Goal: Task Accomplishment & Management: Complete application form

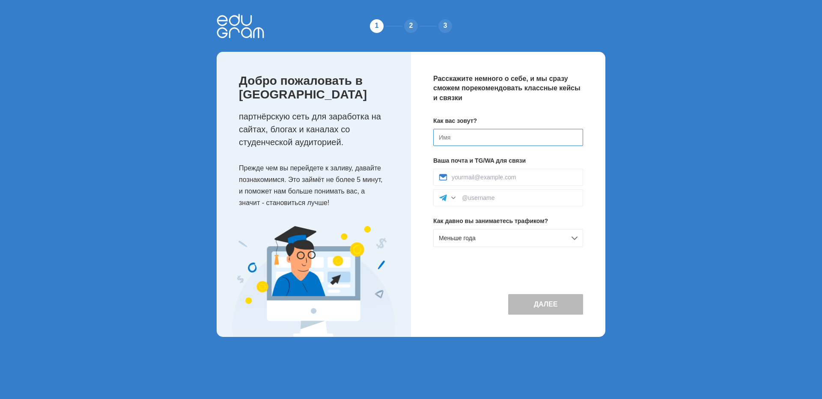
click at [470, 138] on input at bounding box center [508, 137] width 150 height 17
type input "Роман"
click at [452, 171] on div at bounding box center [508, 177] width 150 height 17
click at [477, 177] on input at bounding box center [515, 177] width 126 height 7
type input "[EMAIL_ADDRESS][DOMAIN_NAME]"
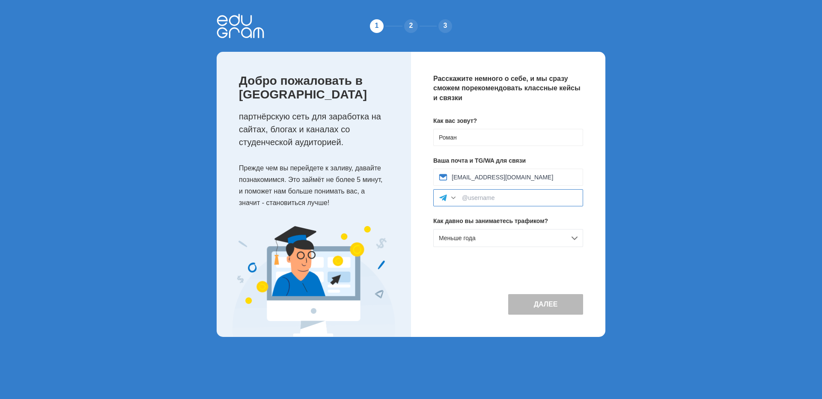
click at [492, 199] on input at bounding box center [520, 197] width 116 height 7
paste input "[URL][DOMAIN_NAME]"
type input "[URL][DOMAIN_NAME]"
click at [515, 305] on button "Далее" at bounding box center [545, 304] width 75 height 21
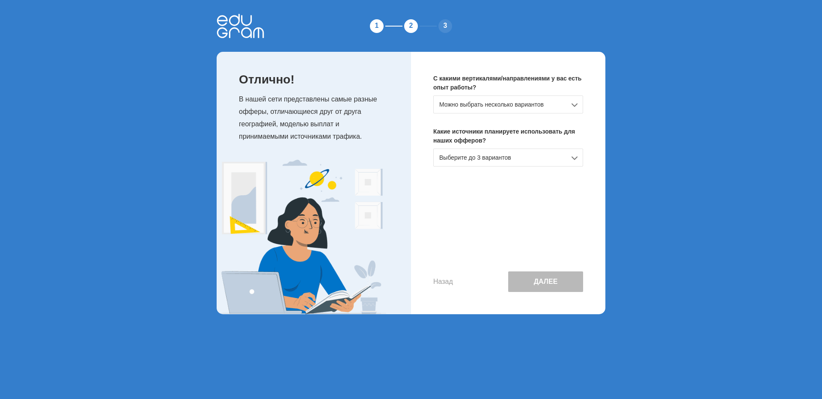
click at [469, 110] on div "Можно выбрать несколько вариантов" at bounding box center [508, 104] width 150 height 18
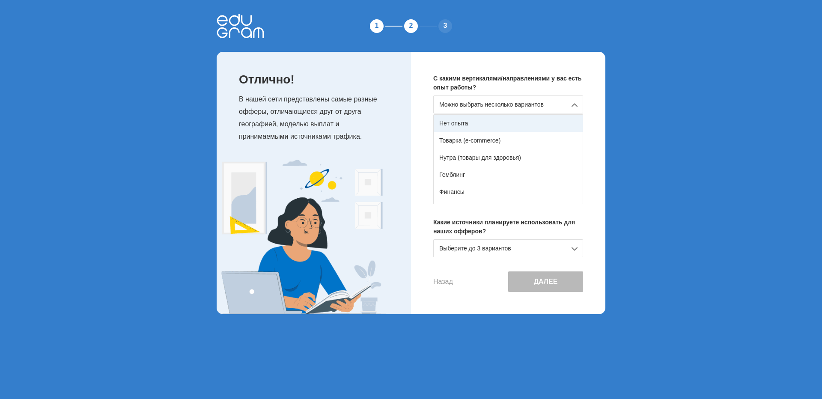
click at [465, 127] on div "Нет опыта" at bounding box center [508, 123] width 149 height 17
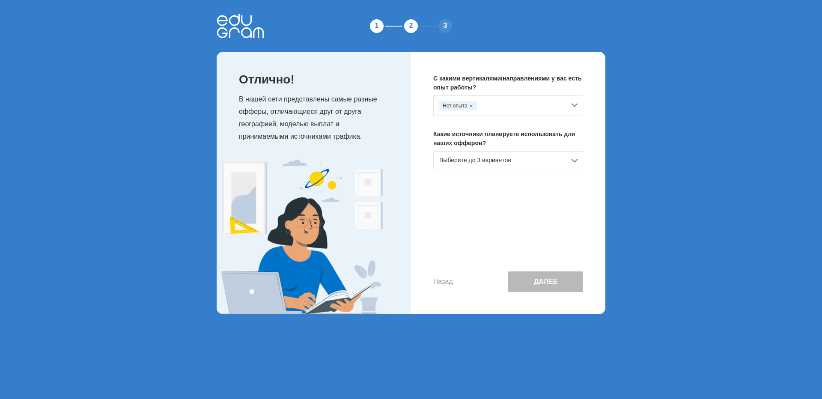
click at [463, 165] on div "Выберите до 3 вариантов" at bounding box center [508, 160] width 150 height 18
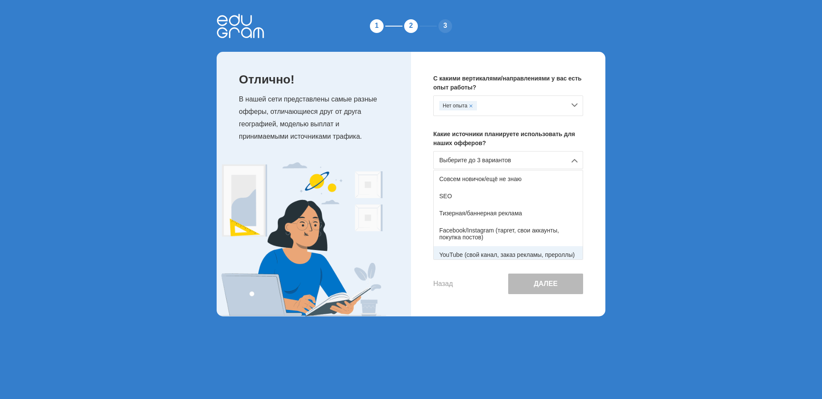
click at [482, 254] on div "YouTube (свой канал, заказ рекламы, прероллы)" at bounding box center [508, 254] width 149 height 17
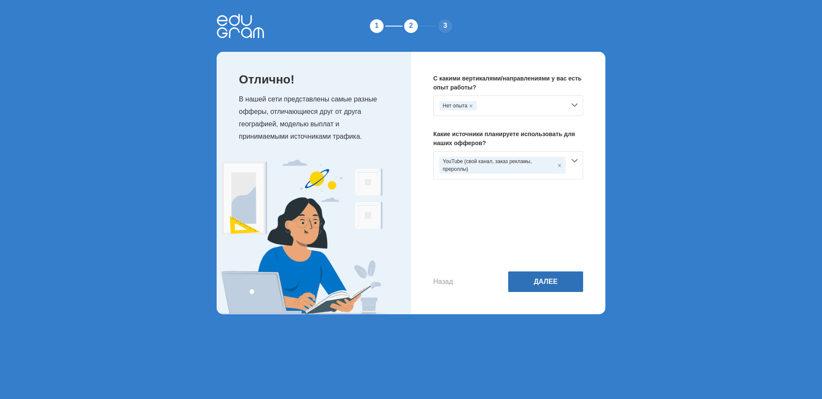
click at [543, 290] on button "Далее" at bounding box center [545, 281] width 75 height 21
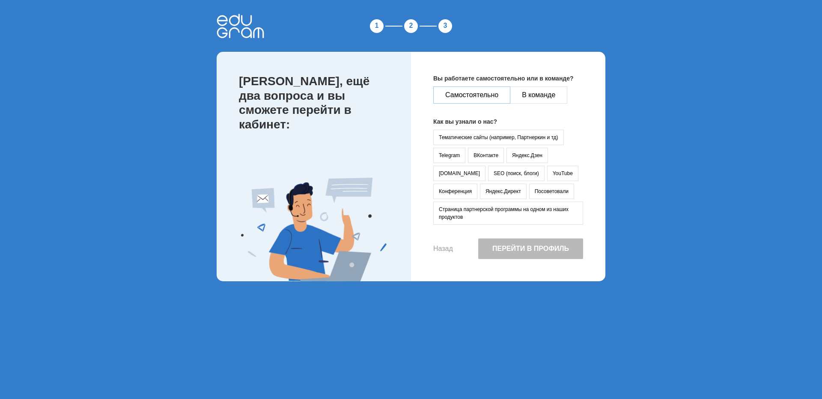
click at [452, 95] on button "Самостоятельно" at bounding box center [471, 94] width 77 height 17
click at [547, 170] on button "YouTube" at bounding box center [562, 173] width 31 height 15
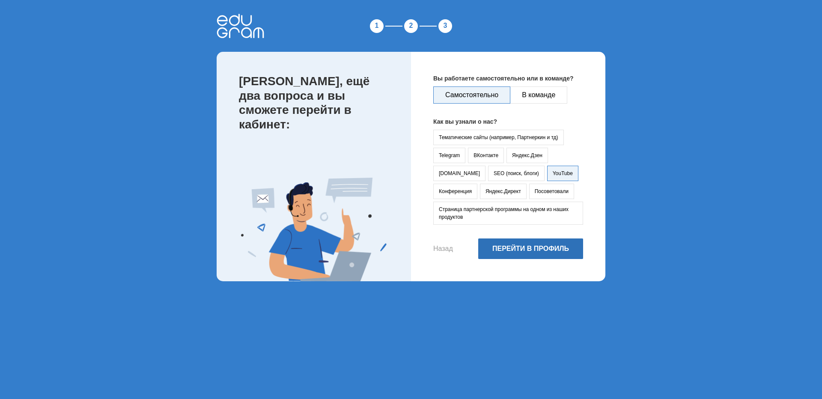
click at [500, 250] on button "Перейти в профиль" at bounding box center [530, 248] width 105 height 21
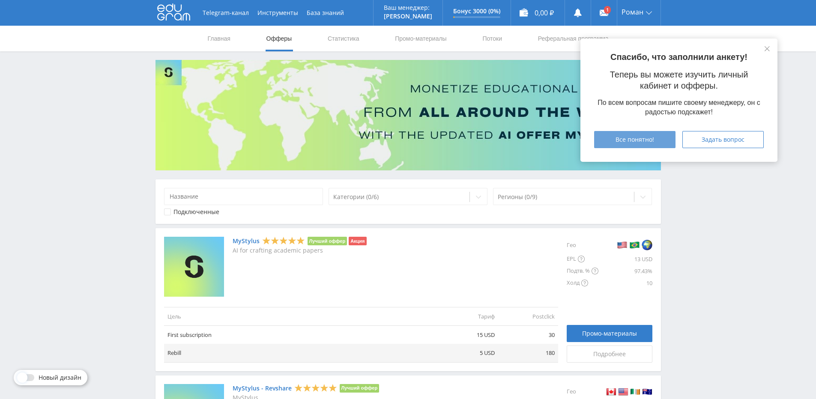
click at [608, 142] on div "Все понятно!" at bounding box center [634, 139] width 60 height 7
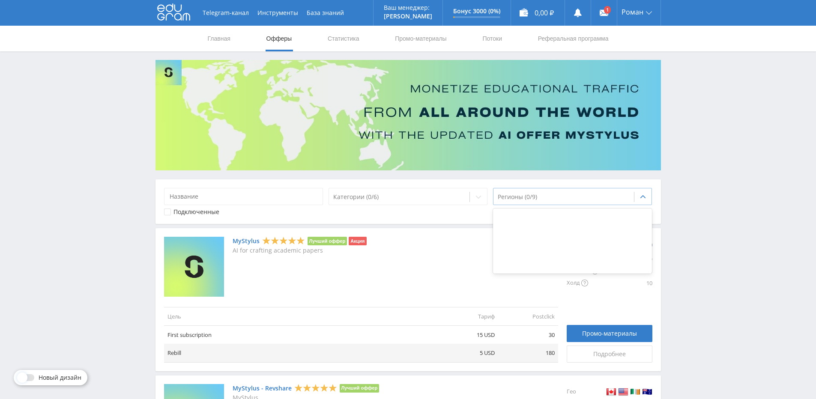
click at [597, 196] on div at bounding box center [563, 197] width 132 height 9
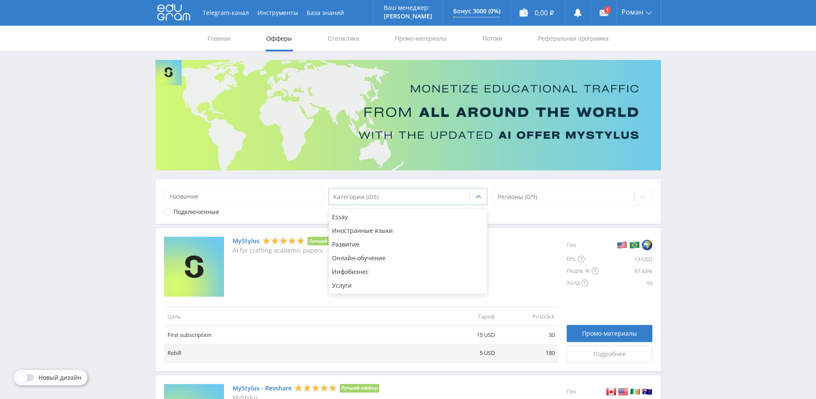
click at [426, 200] on div at bounding box center [399, 197] width 132 height 9
click at [430, 256] on div "Онлайн-обучение" at bounding box center [407, 258] width 159 height 14
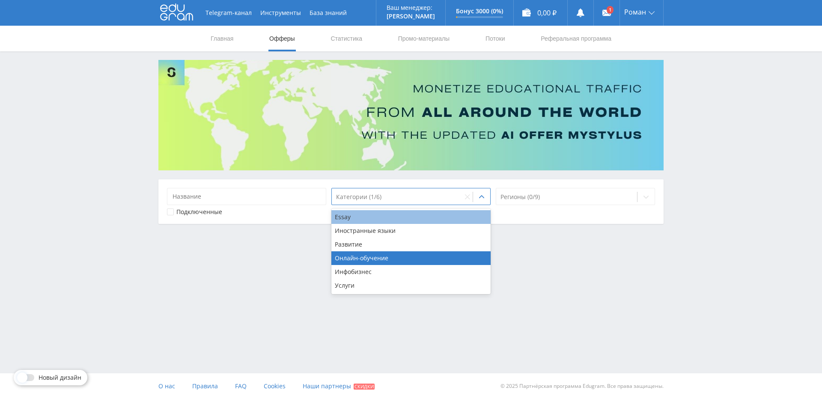
click at [413, 215] on div "Essay" at bounding box center [410, 217] width 159 height 14
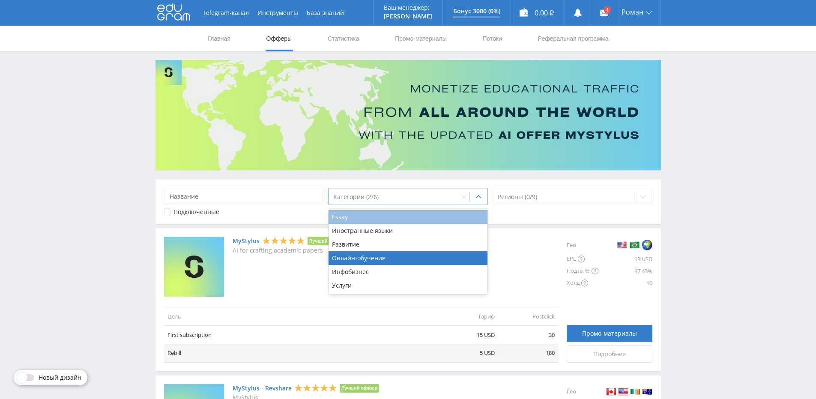
click at [410, 220] on div "Essay" at bounding box center [407, 217] width 159 height 14
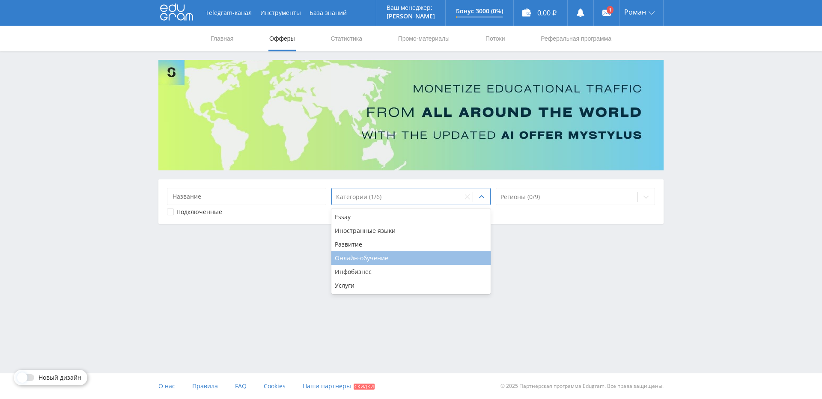
click at [405, 258] on div "Онлайн-обучение" at bounding box center [410, 258] width 159 height 14
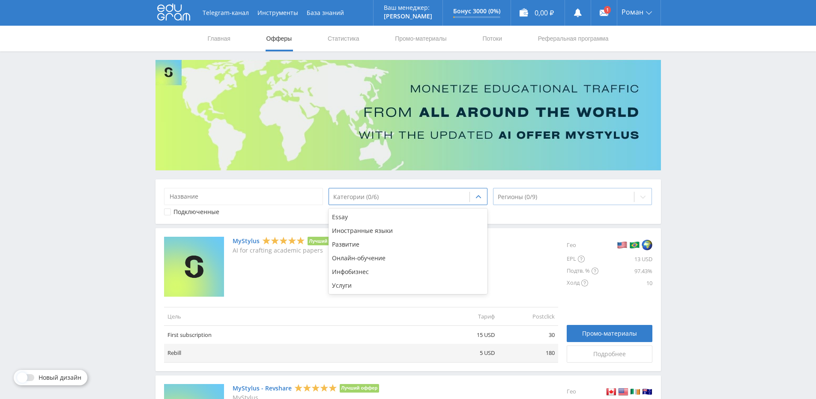
drag, startPoint x: 536, startPoint y: 183, endPoint x: 536, endPoint y: 190, distance: 6.9
click at [536, 190] on div "option Онлайн-обучение, deselected. 6 results available. Use Up and Down to cho…" at bounding box center [407, 201] width 505 height 45
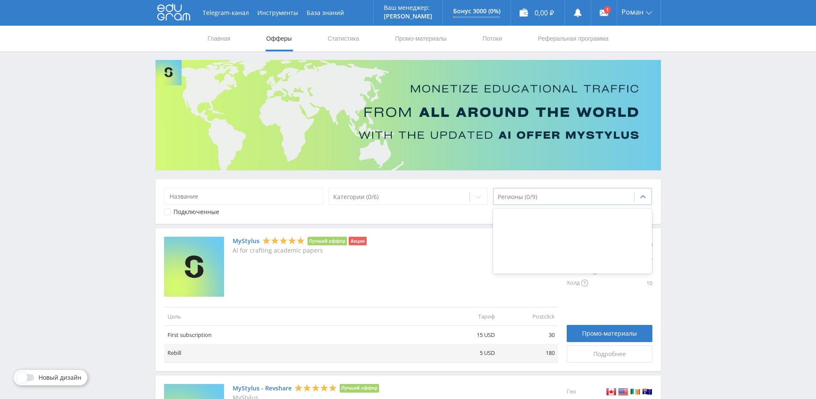
click at [536, 199] on div at bounding box center [563, 197] width 132 height 9
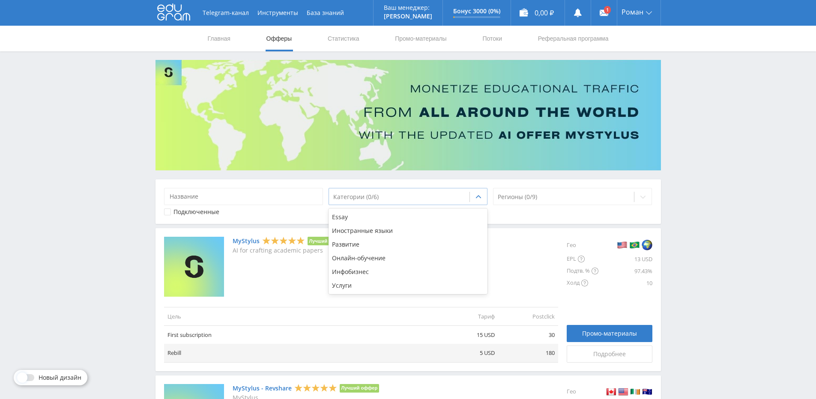
click at [401, 200] on div at bounding box center [399, 197] width 132 height 9
click at [391, 213] on div "Essay" at bounding box center [407, 217] width 159 height 14
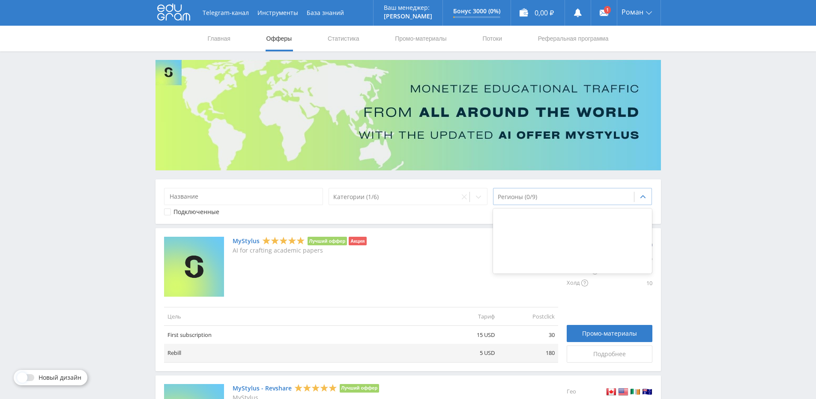
click at [557, 194] on div at bounding box center [563, 197] width 132 height 9
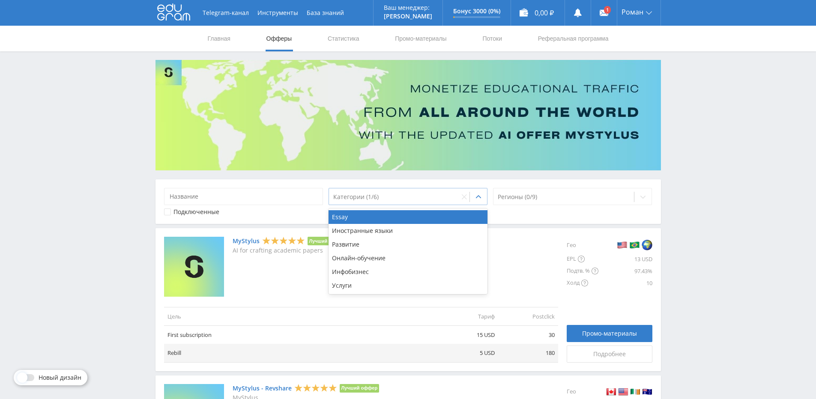
click at [402, 196] on div at bounding box center [394, 197] width 122 height 9
click at [385, 228] on div "Иностранные языки" at bounding box center [407, 231] width 159 height 14
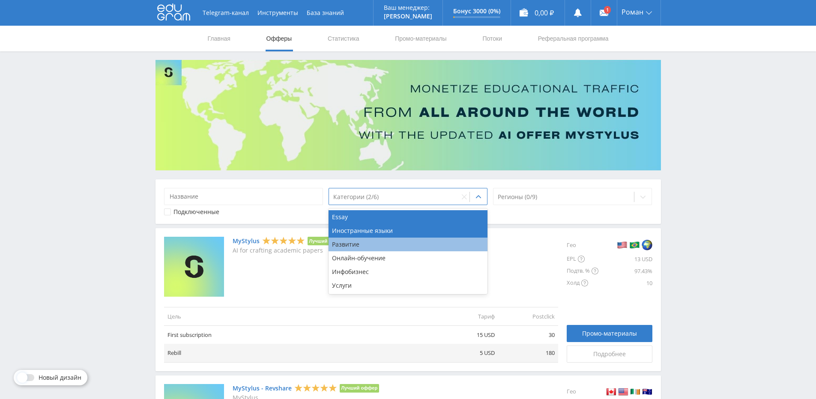
click at [380, 250] on div "Развитие" at bounding box center [407, 245] width 159 height 14
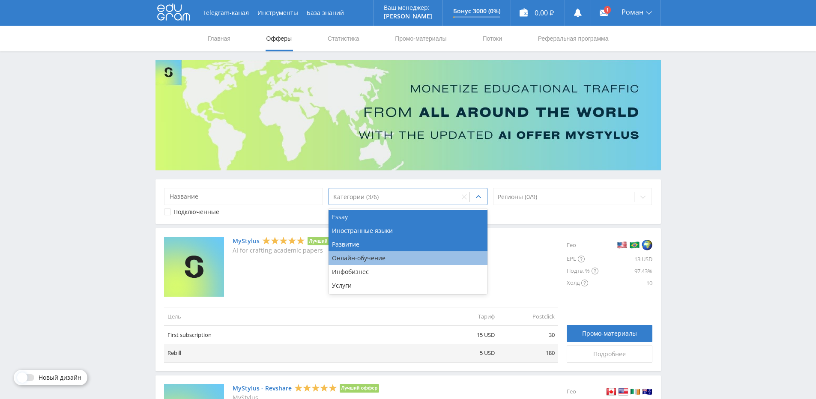
click at [378, 258] on div "Онлайн-обучение" at bounding box center [407, 258] width 159 height 14
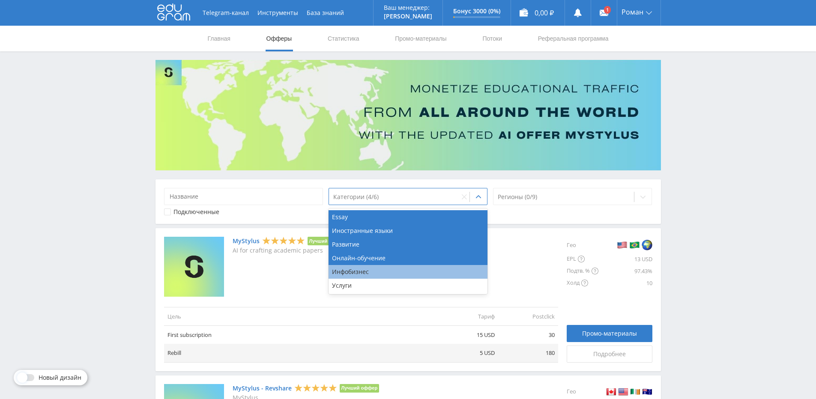
click at [375, 267] on div "Инфобизнес" at bounding box center [407, 272] width 159 height 14
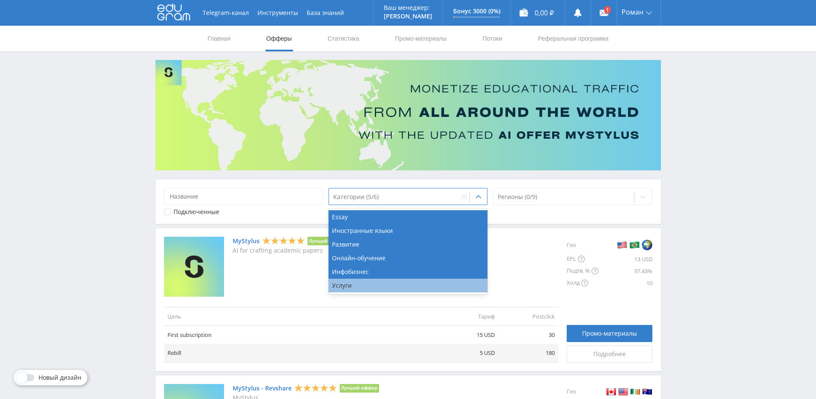
click at [369, 284] on div "Услуги" at bounding box center [407, 286] width 159 height 14
click at [539, 201] on div "Регионы (0/9)" at bounding box center [563, 197] width 141 height 12
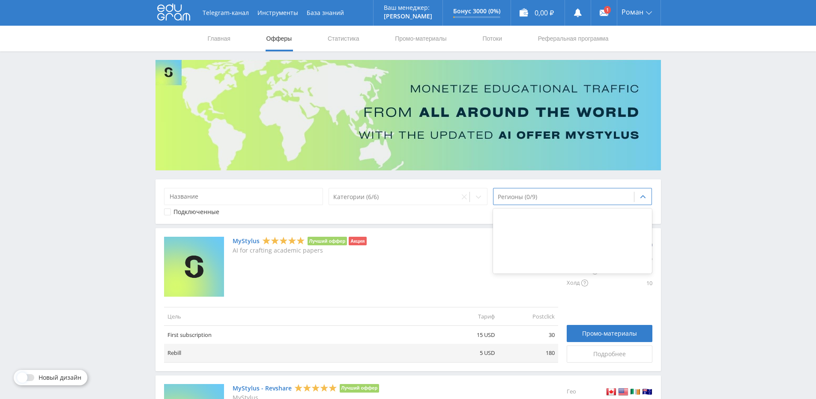
click at [449, 274] on div "MyStylus Лучший оффер Акция AI for crafting academic papers" at bounding box center [361, 267] width 394 height 60
click at [275, 38] on link "Офферы" at bounding box center [278, 39] width 27 height 26
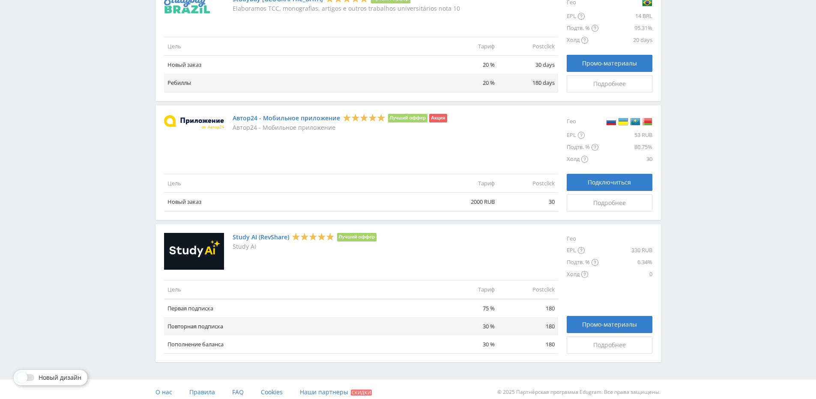
scroll to position [928, 0]
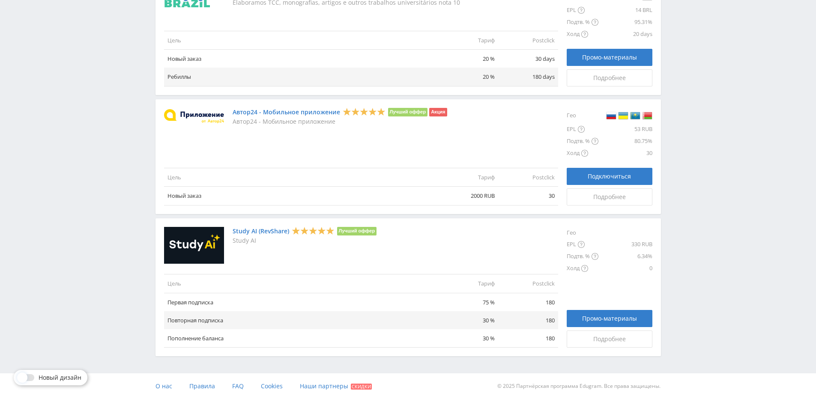
click at [271, 232] on link "Study AI (RevShare)" at bounding box center [260, 231] width 57 height 7
